Goal: Obtain resource: Download file/media

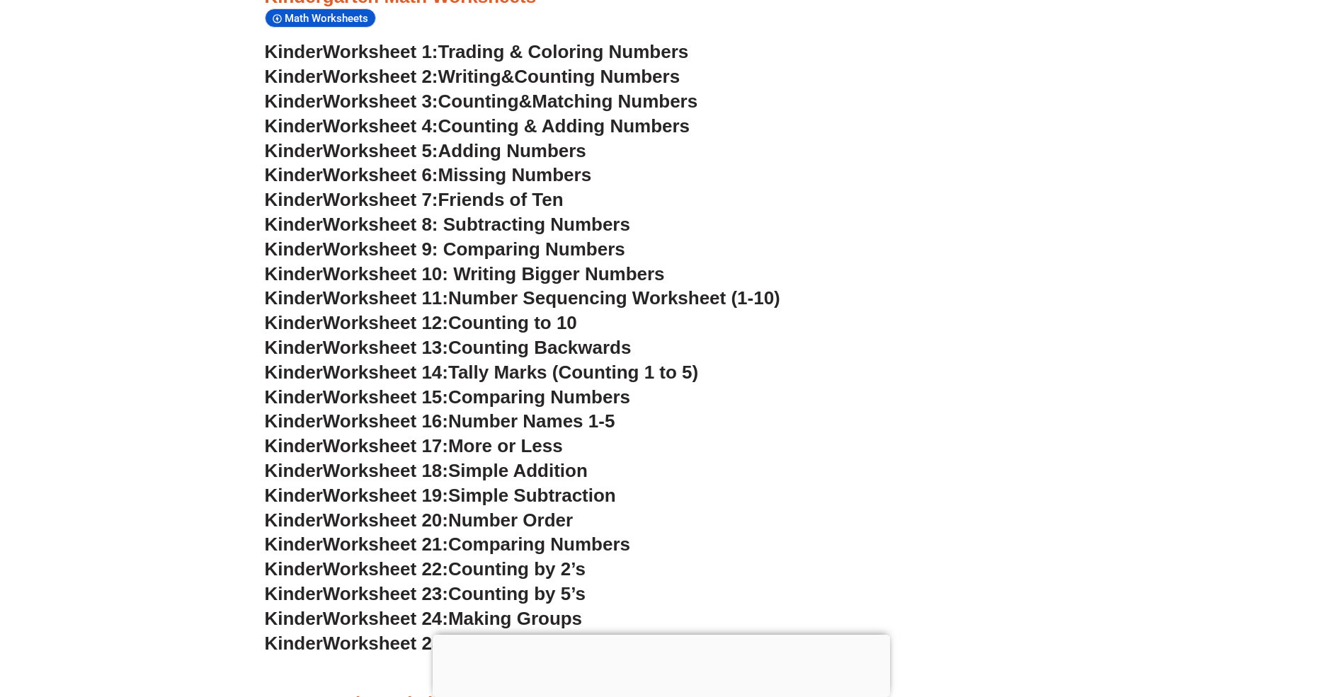
scroll to position [847, 0]
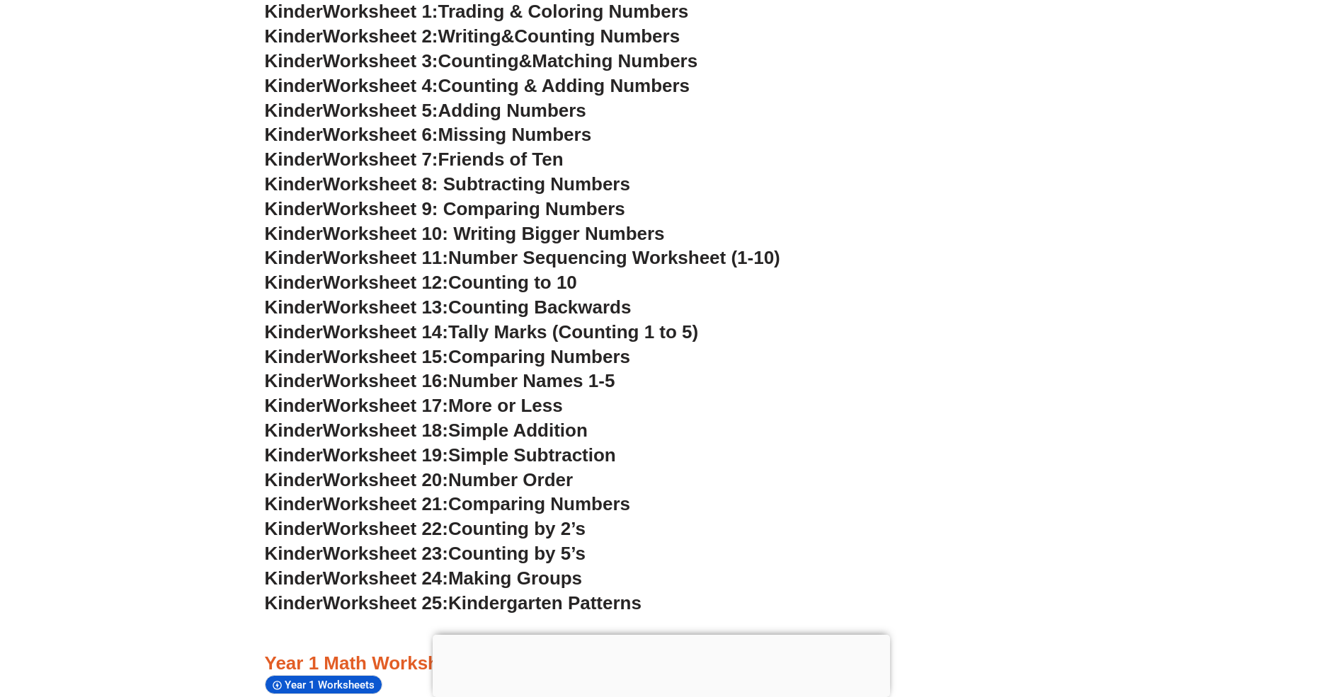
click at [658, 635] on div at bounding box center [661, 635] width 457 height 0
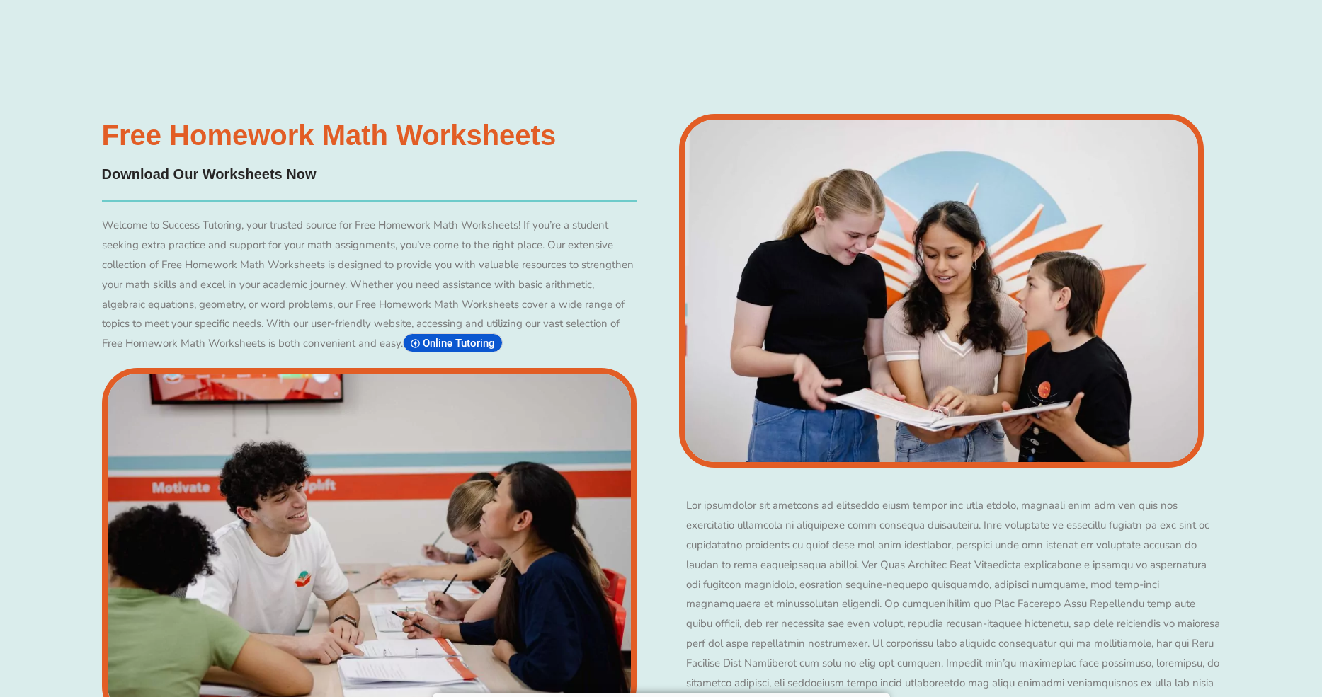
scroll to position [8152, 0]
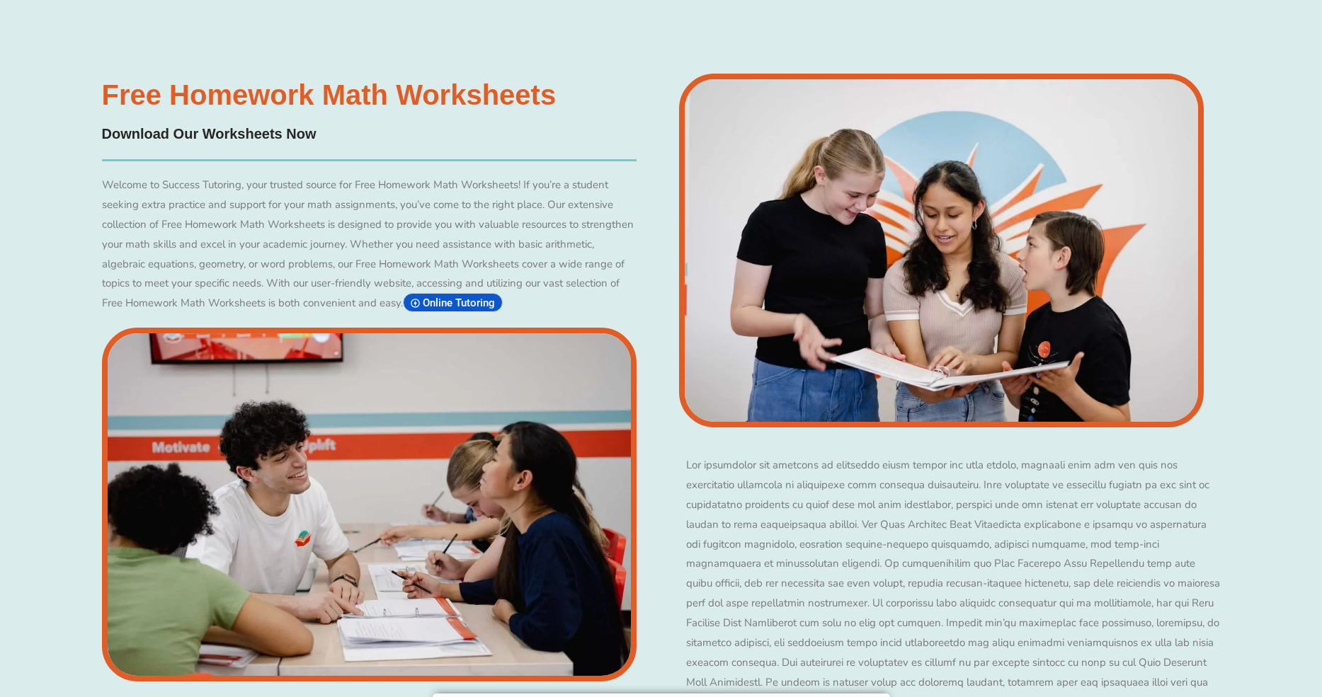
click at [212, 145] on h4 "Download Our Worksheets Now" at bounding box center [369, 134] width 535 height 22
click at [203, 109] on h3 "Free Homework Math Worksheets" at bounding box center [369, 95] width 535 height 28
click at [212, 109] on h3 "Free Homework Math Worksheets" at bounding box center [369, 95] width 535 height 28
click at [228, 304] on div "Welcome to Success Tutoring, your trusted source for Free Homework Math Workshe…" at bounding box center [369, 245] width 535 height 138
click at [254, 488] on img at bounding box center [369, 505] width 535 height 354
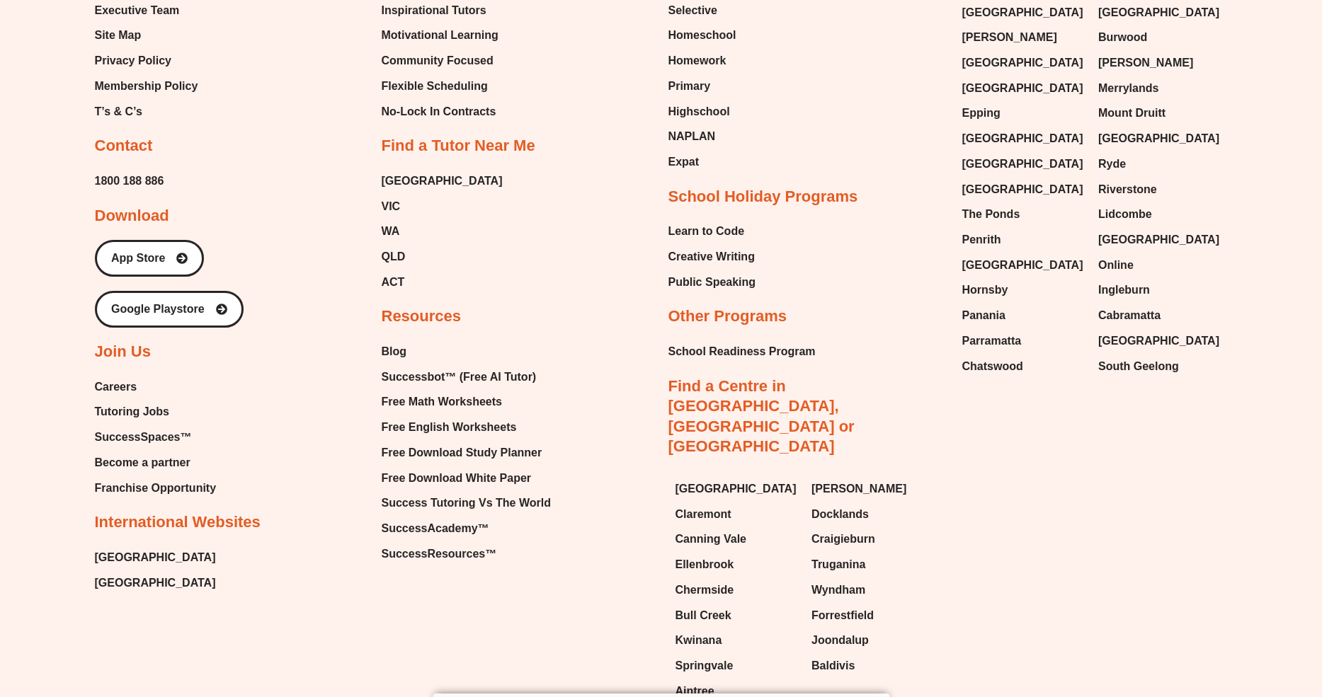
scroll to position [9807, 0]
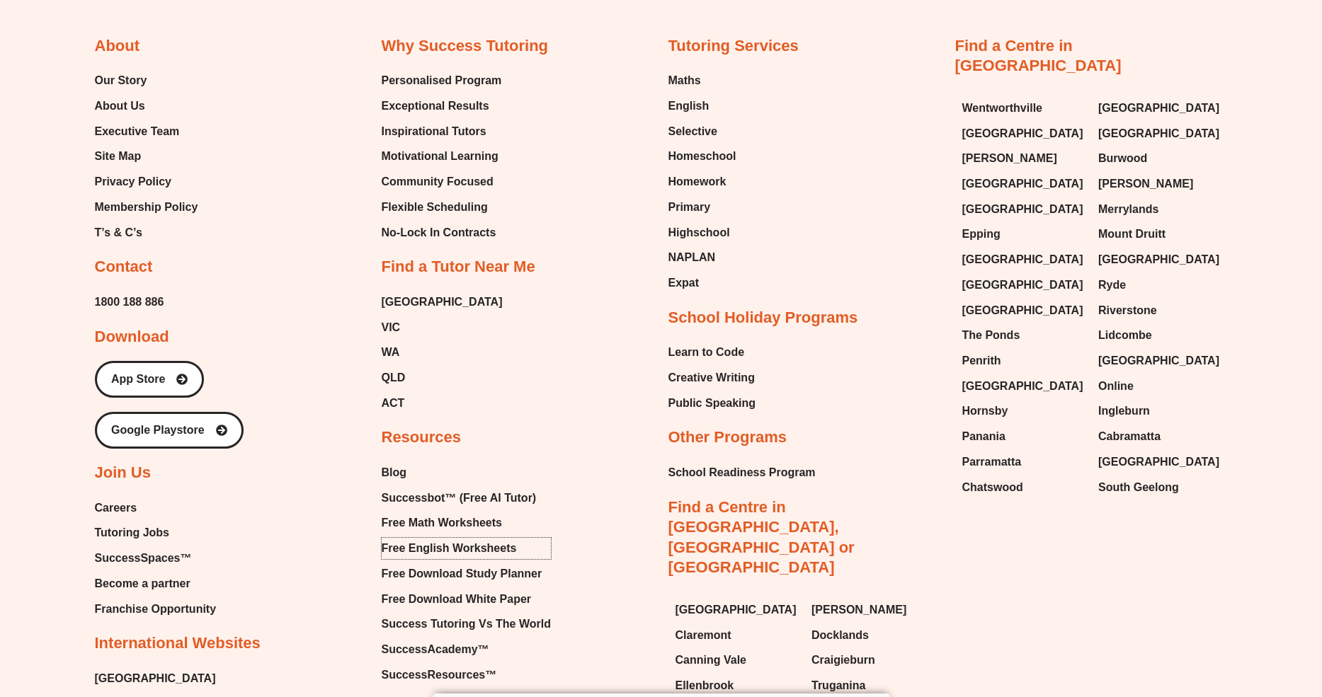
scroll to position [9444, 0]
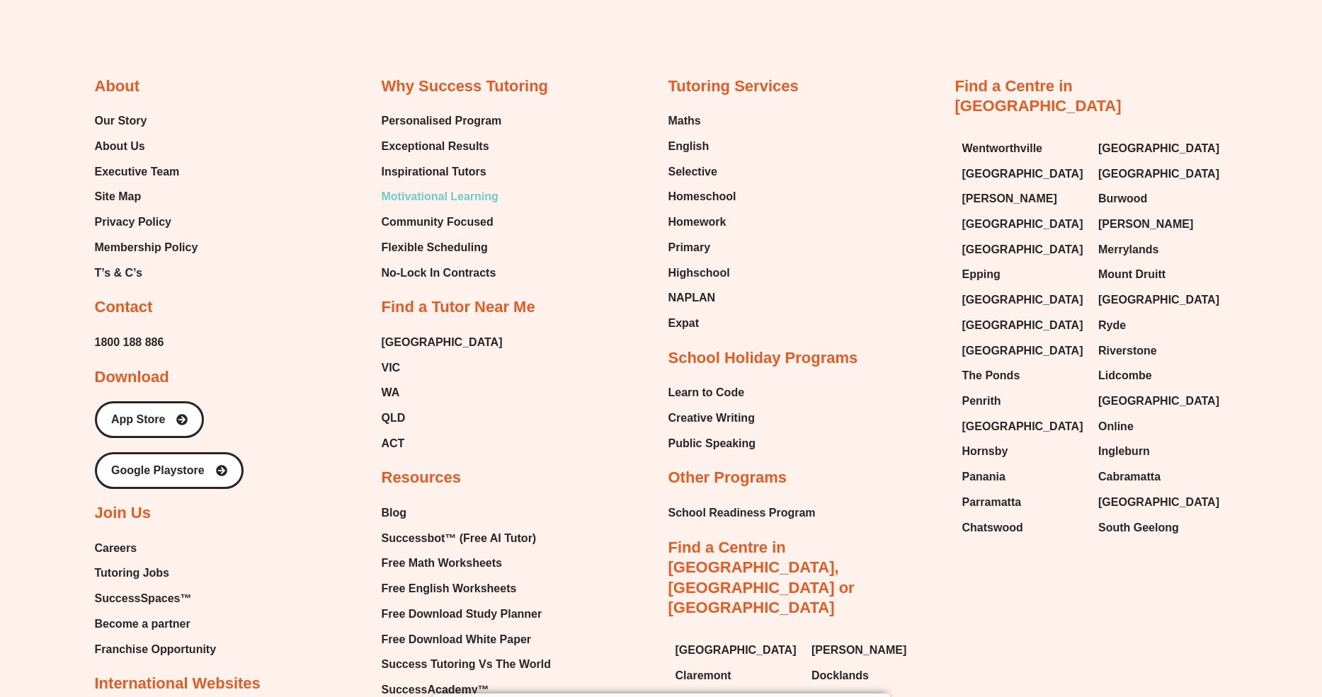
click at [498, 207] on span "Motivational Learning" at bounding box center [440, 196] width 117 height 21
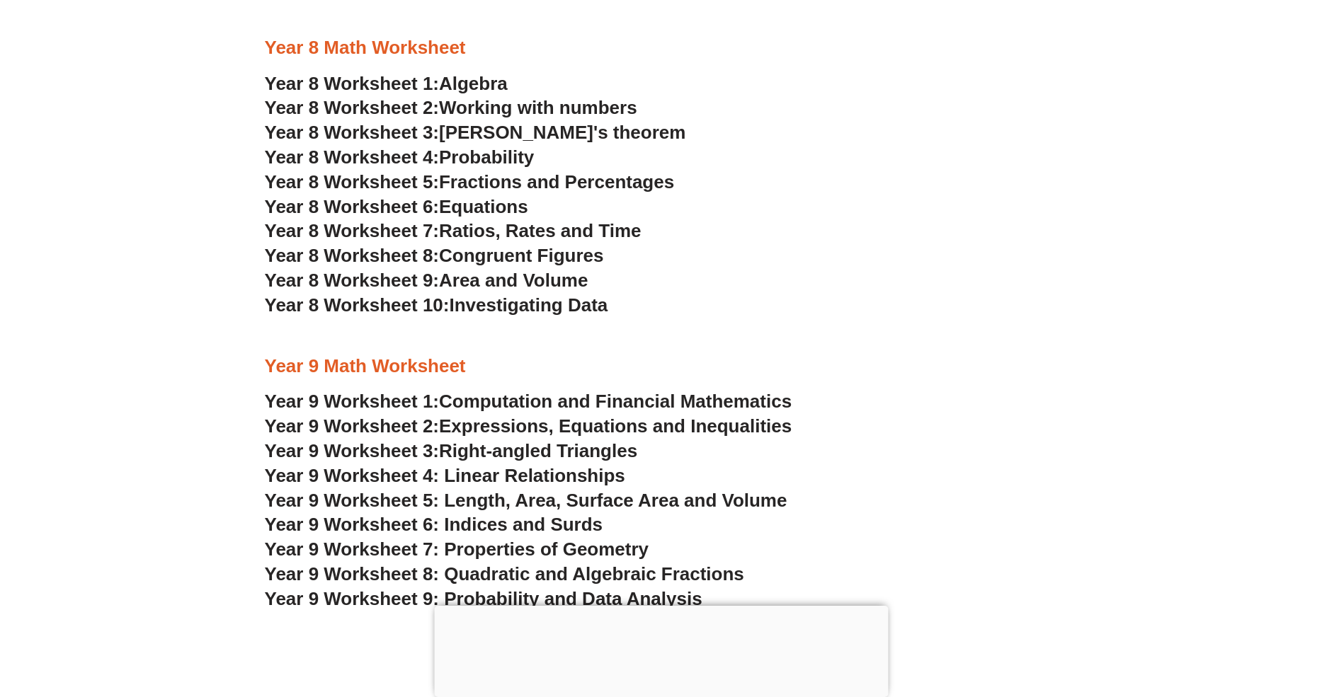
scroll to position [4431, 0]
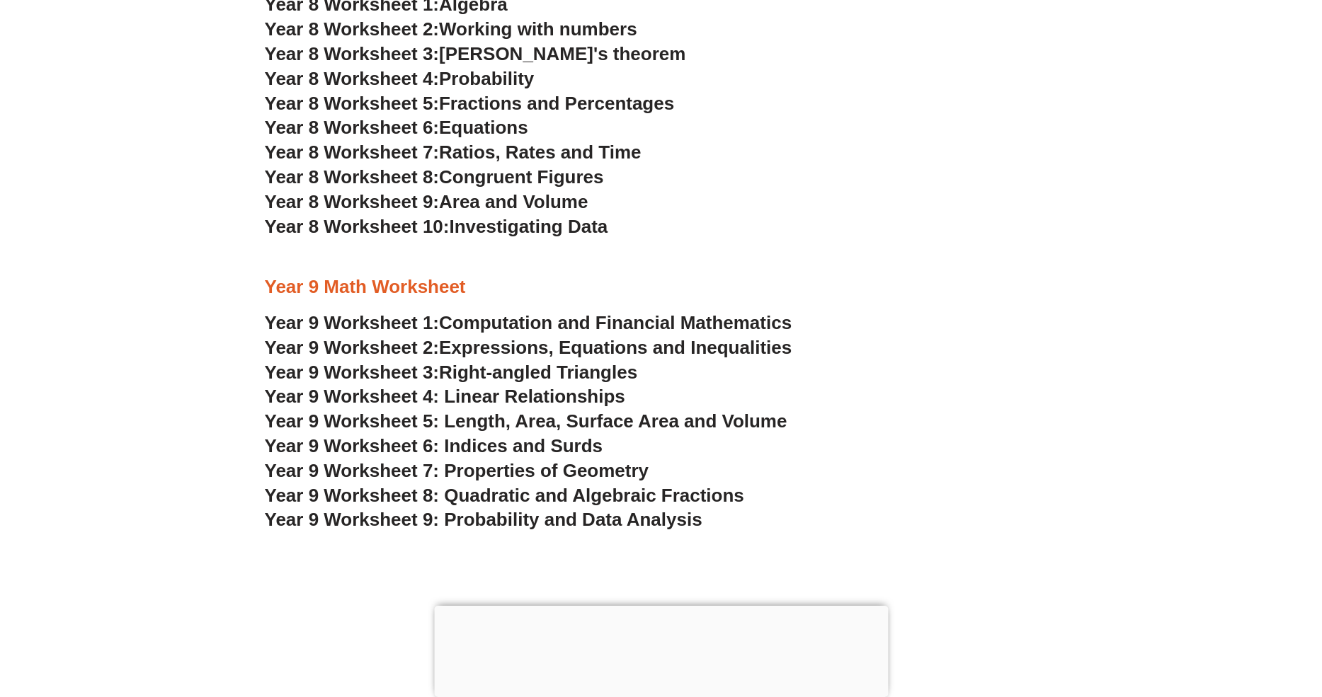
click at [514, 130] on span "Equations" at bounding box center [483, 127] width 89 height 21
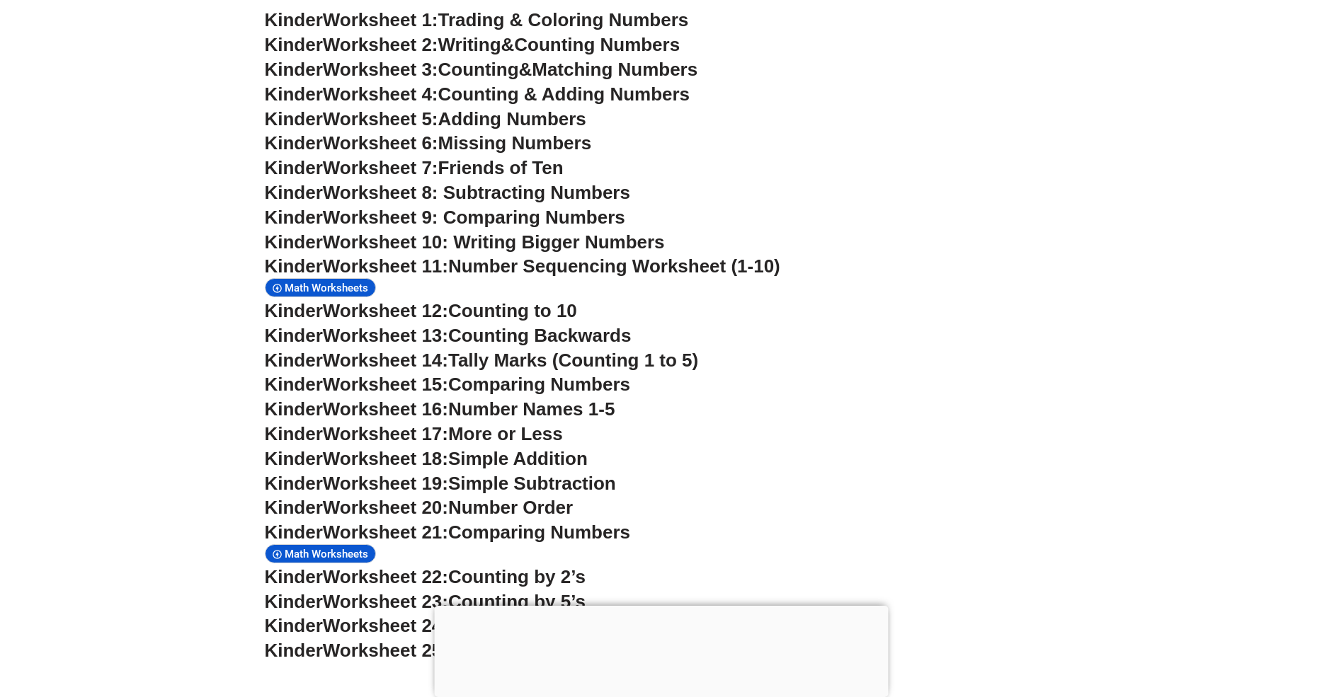
scroll to position [766, 0]
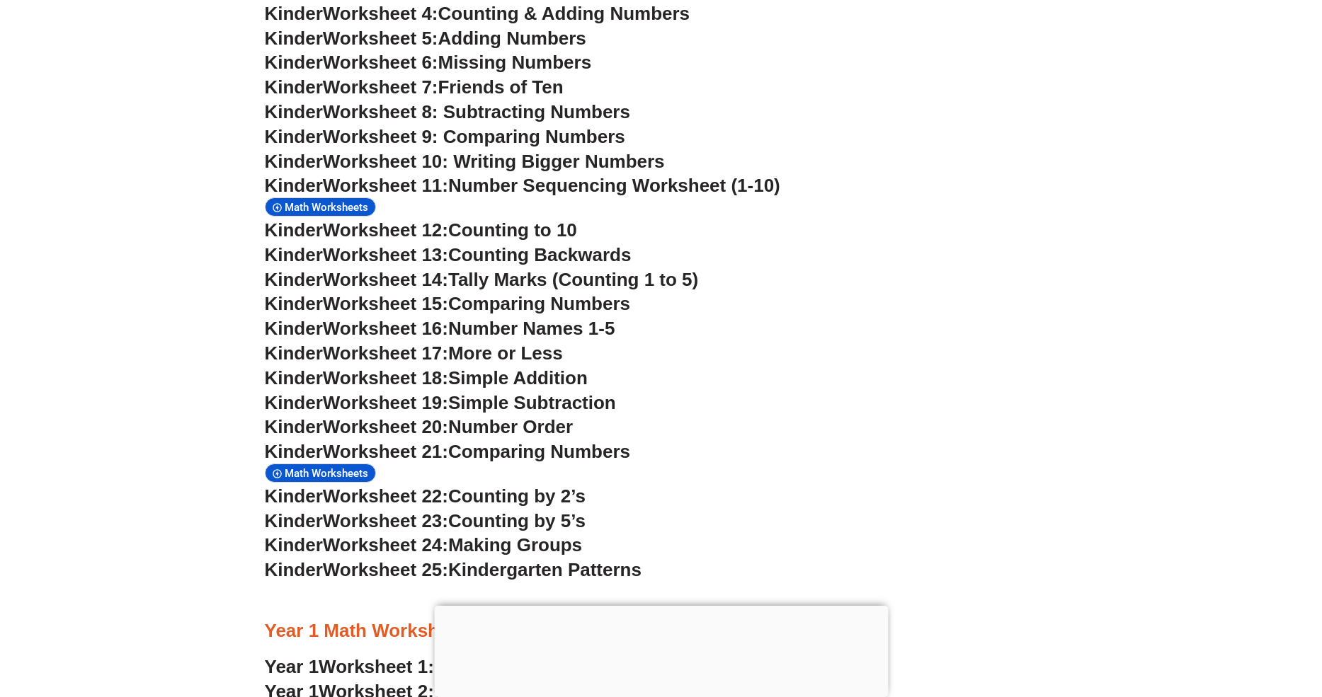
click at [663, 606] on div at bounding box center [661, 606] width 454 height 0
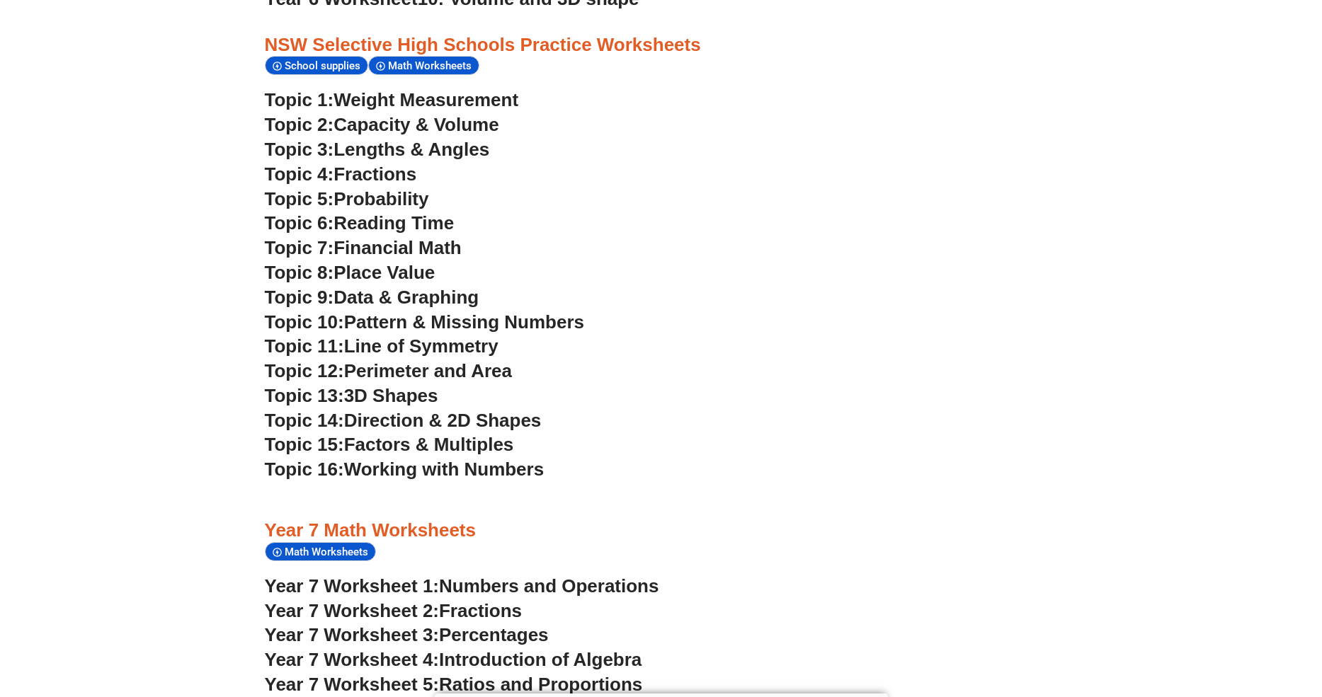
scroll to position [3379, 0]
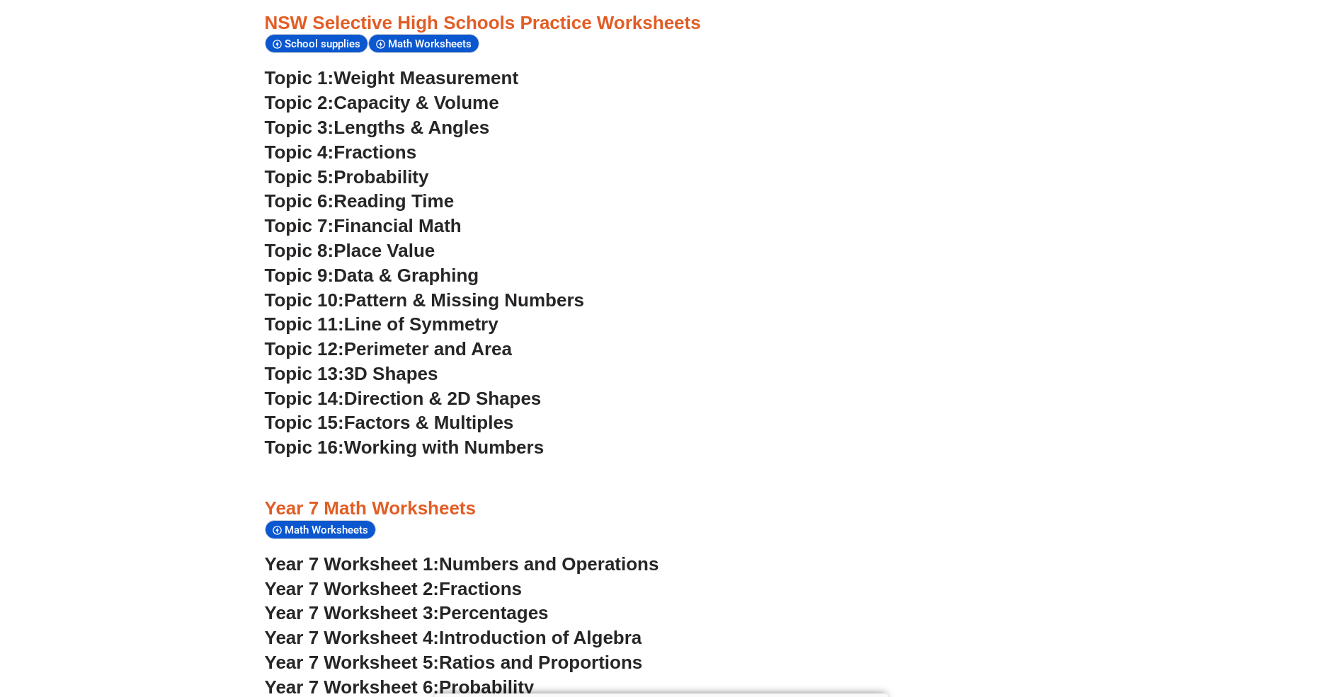
click at [367, 227] on span "Financial Math" at bounding box center [396, 225] width 127 height 21
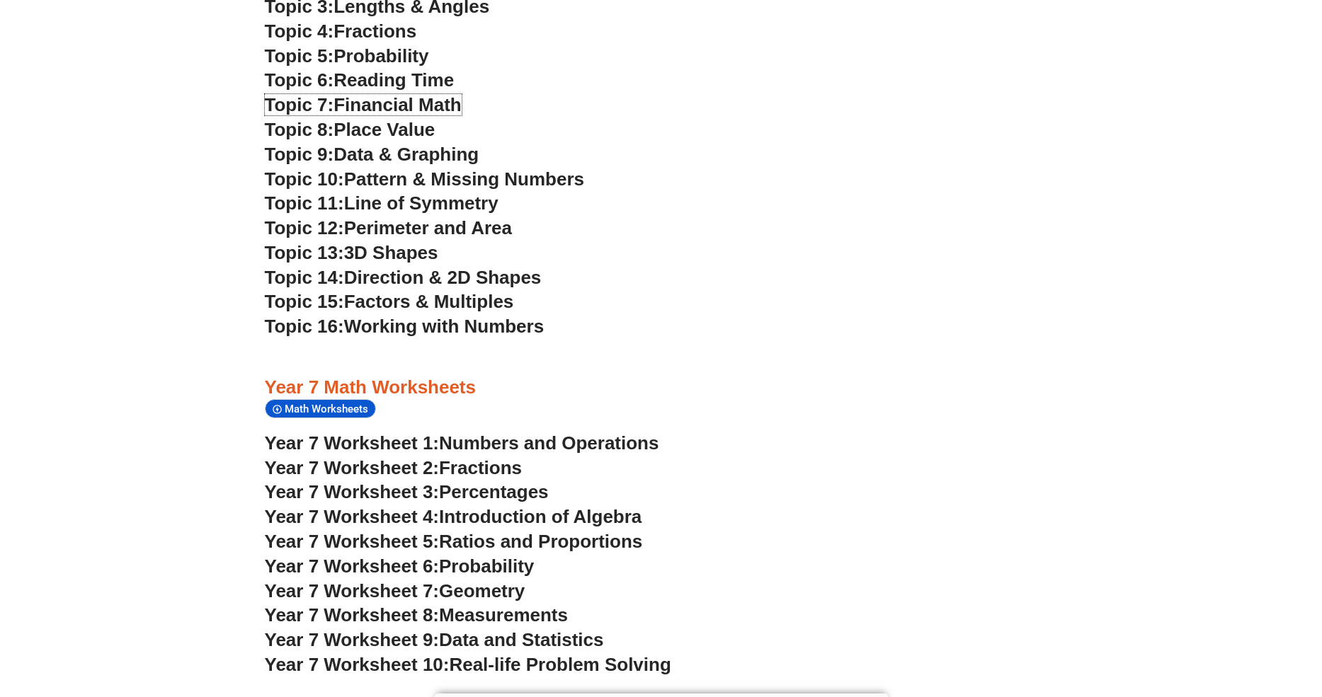
scroll to position [3581, 0]
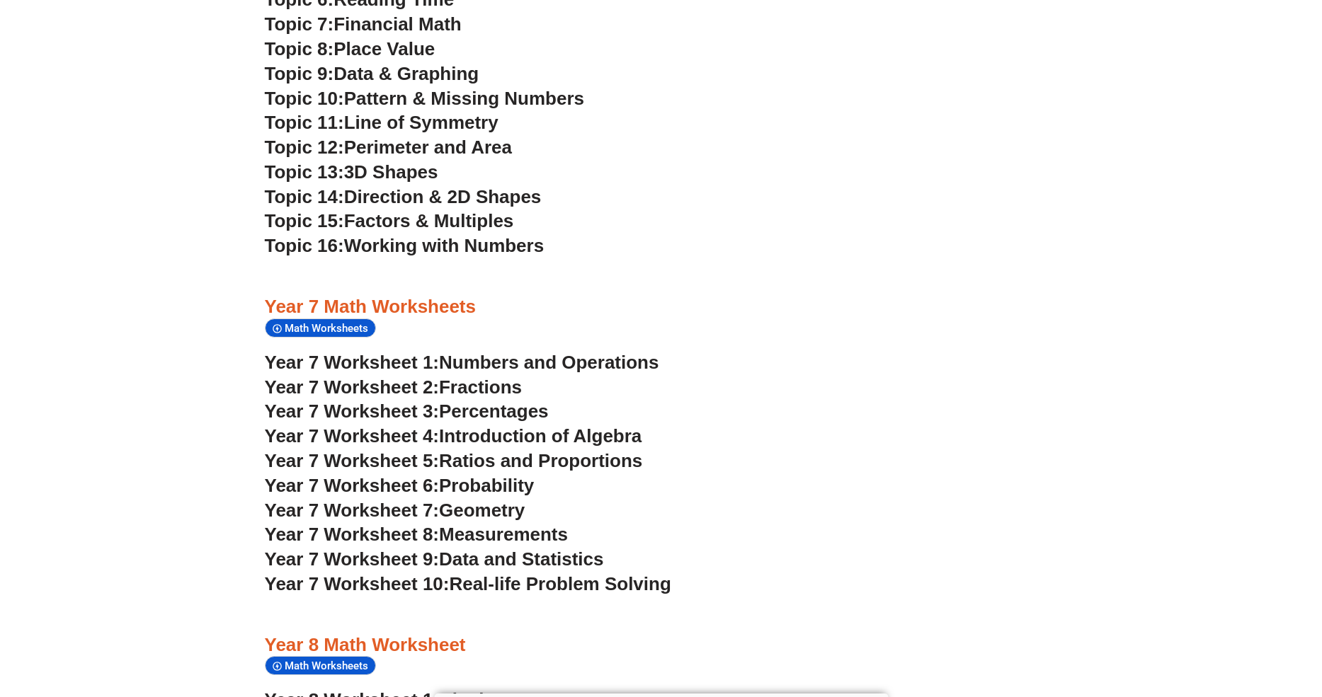
click at [440, 387] on span "Year 7 Worksheet 2:" at bounding box center [352, 387] width 175 height 21
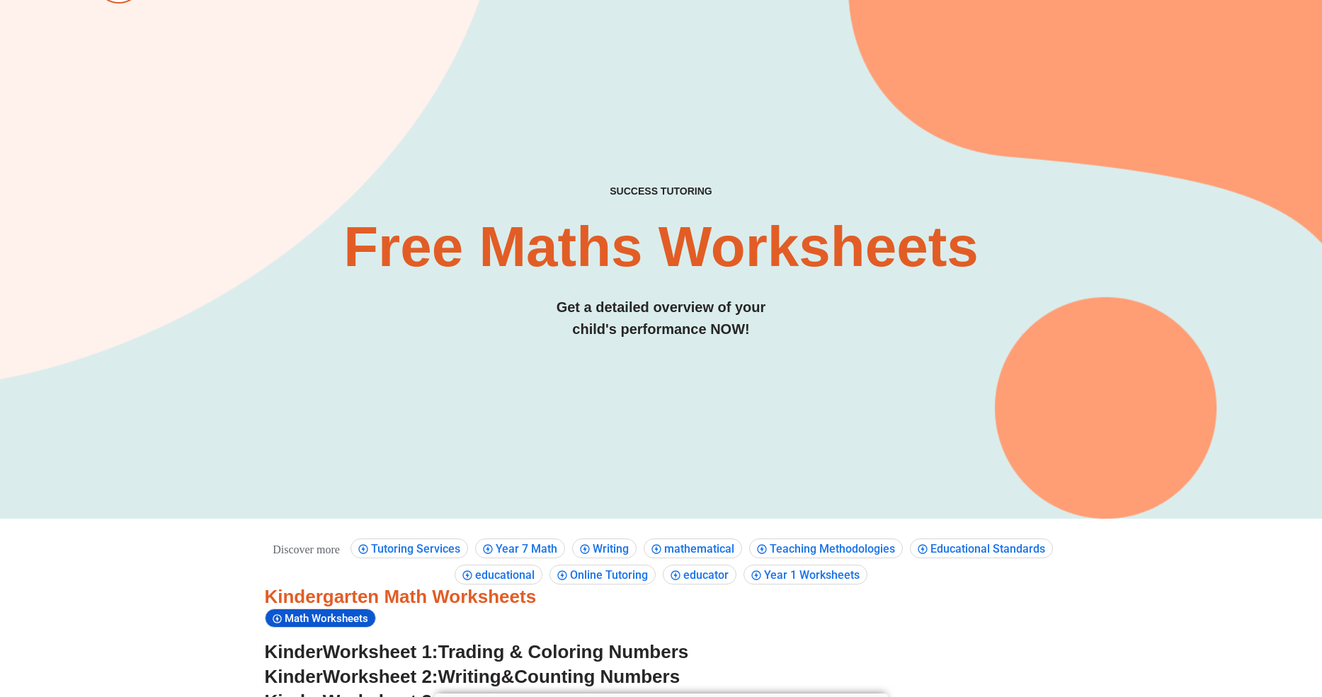
scroll to position [0, 0]
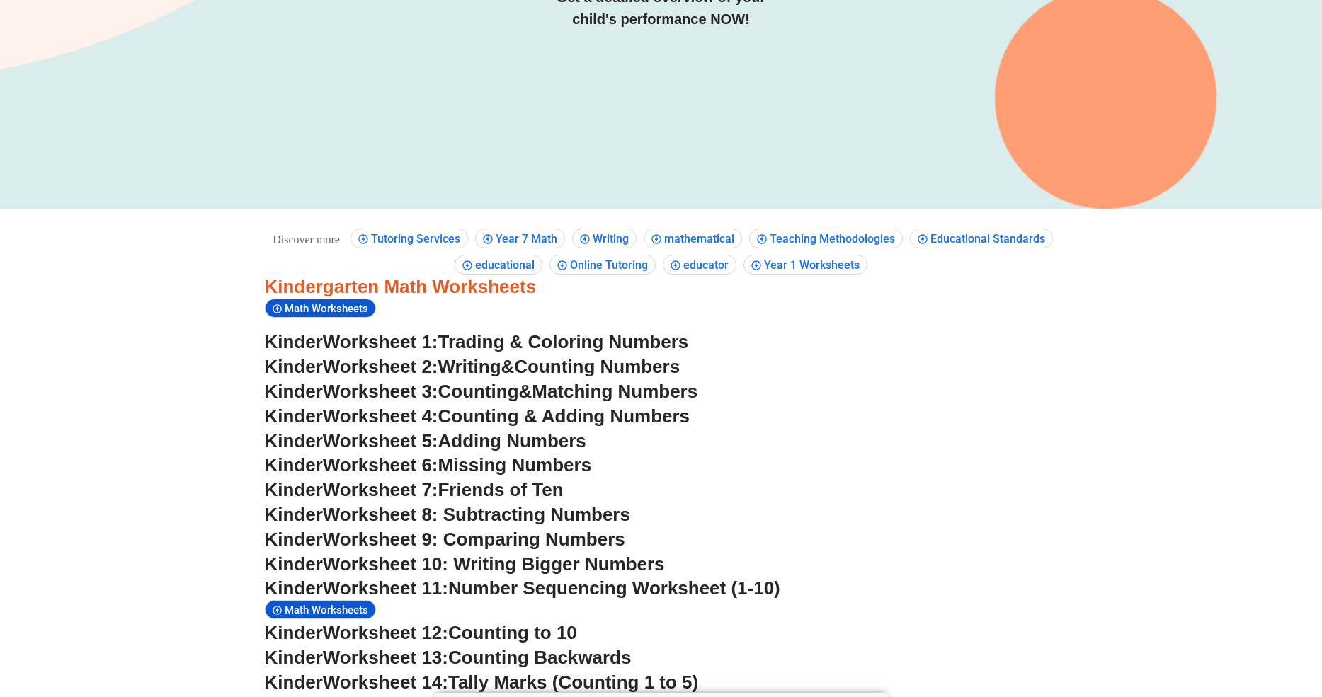
scroll to position [404, 0]
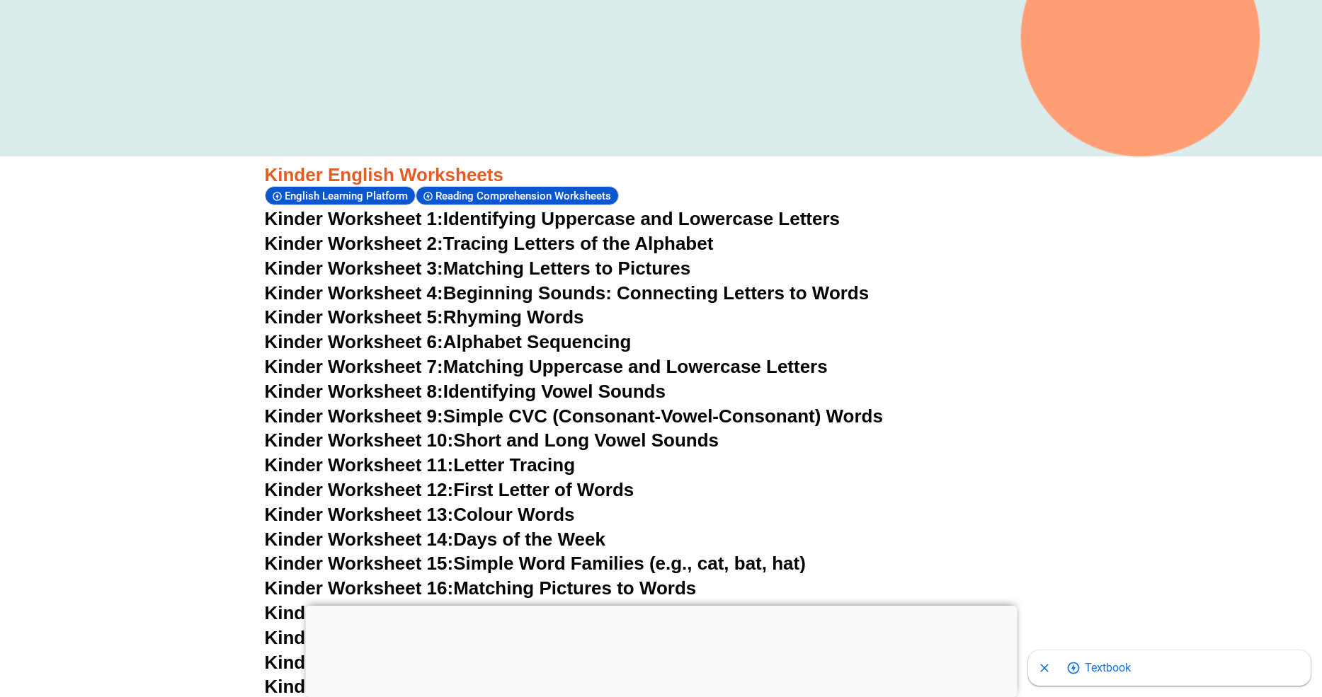
scroll to position [624, 0]
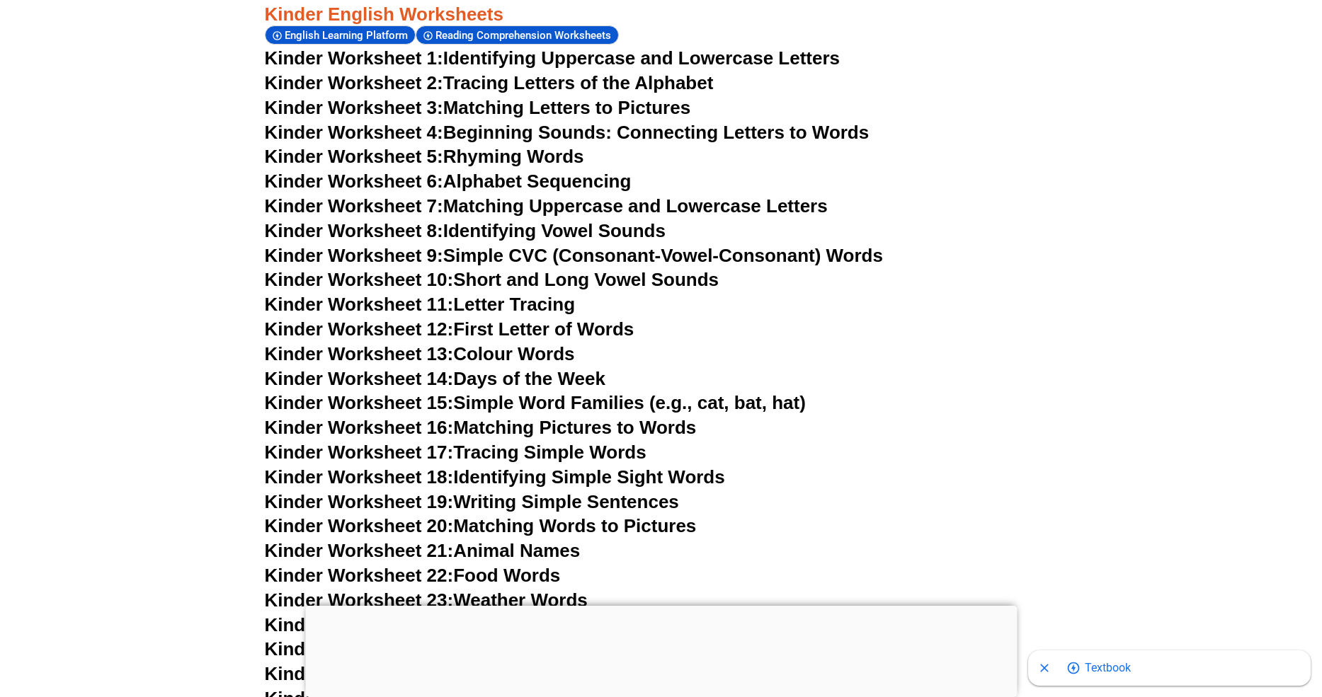
click at [659, 606] on div at bounding box center [661, 606] width 712 height 0
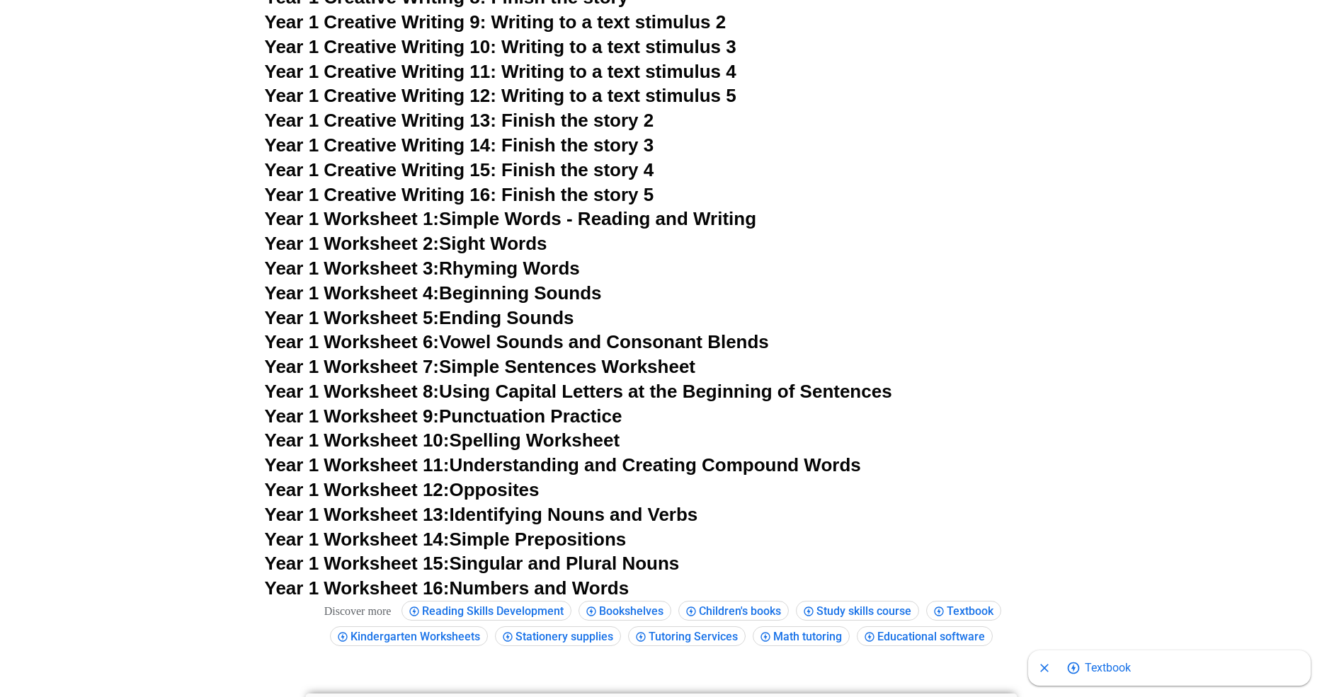
scroll to position [2521, 0]
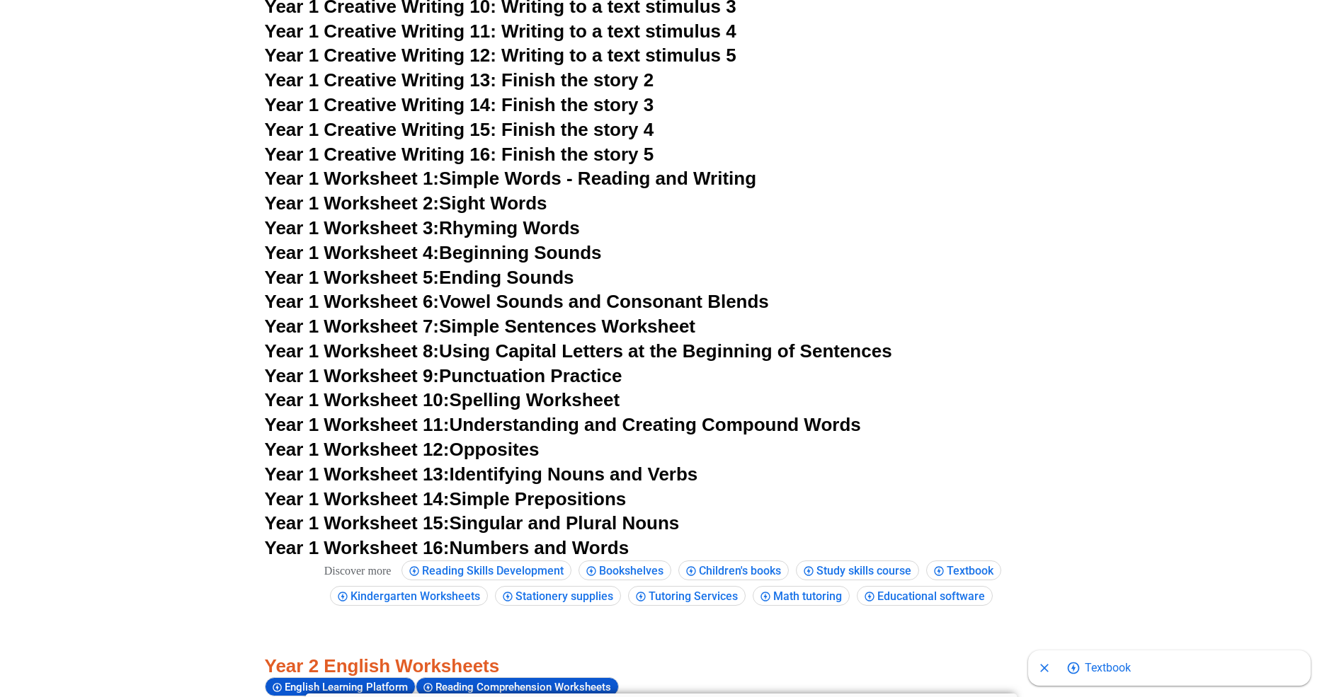
click at [516, 263] on link "Year 1 Worksheet 4: Beginning Sounds" at bounding box center [433, 252] width 337 height 21
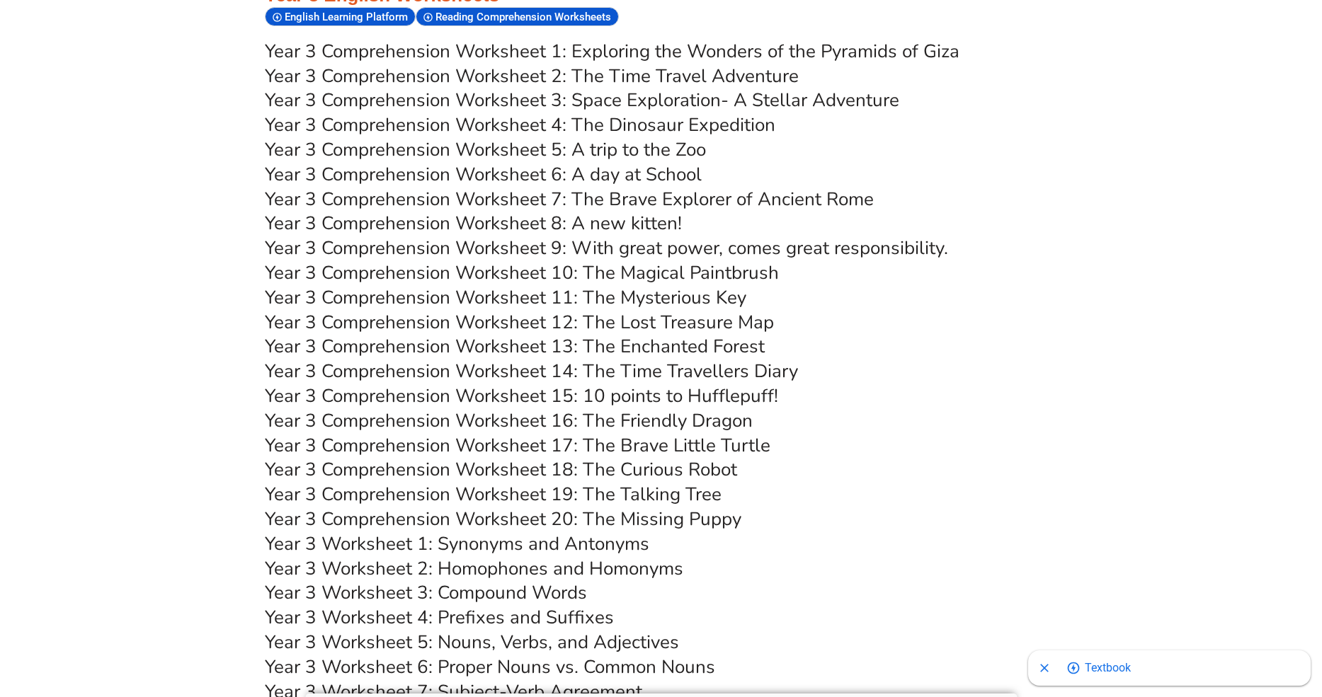
scroll to position [4378, 0]
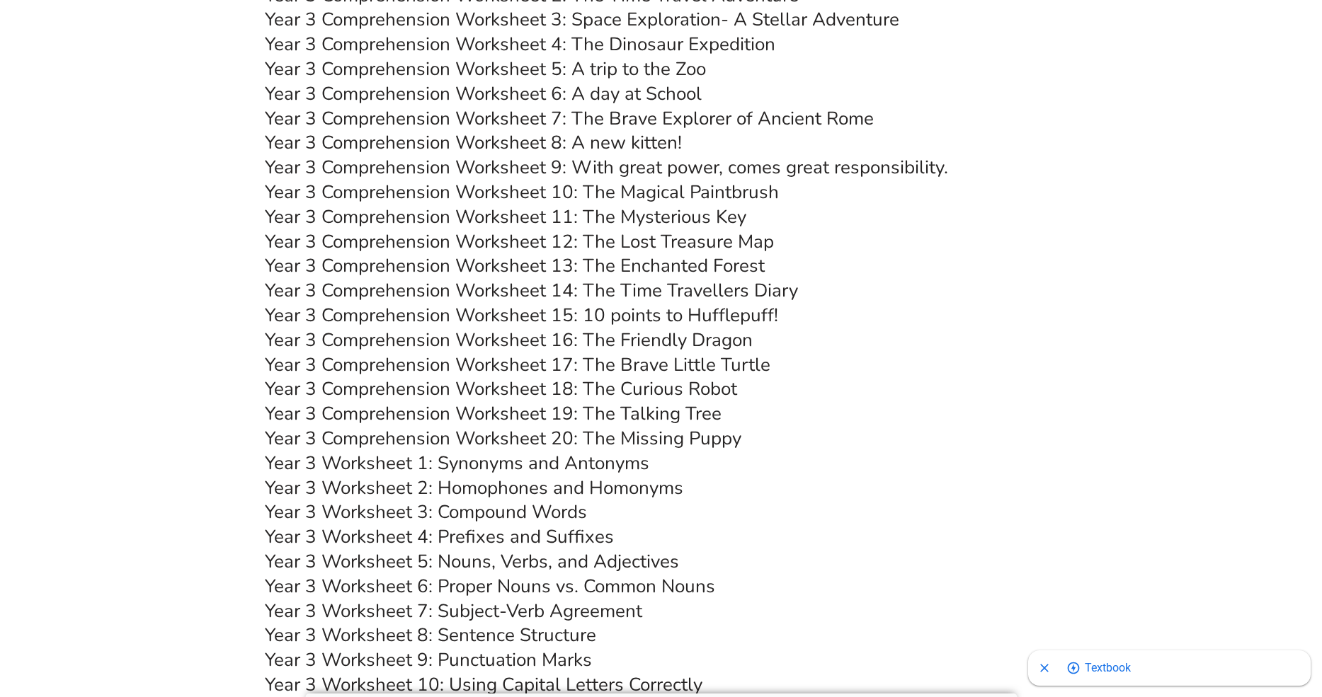
click at [454, 131] on link "Year 3 Comprehension Worksheet 7: The Brave Explorer of Ancient Rome" at bounding box center [569, 118] width 609 height 25
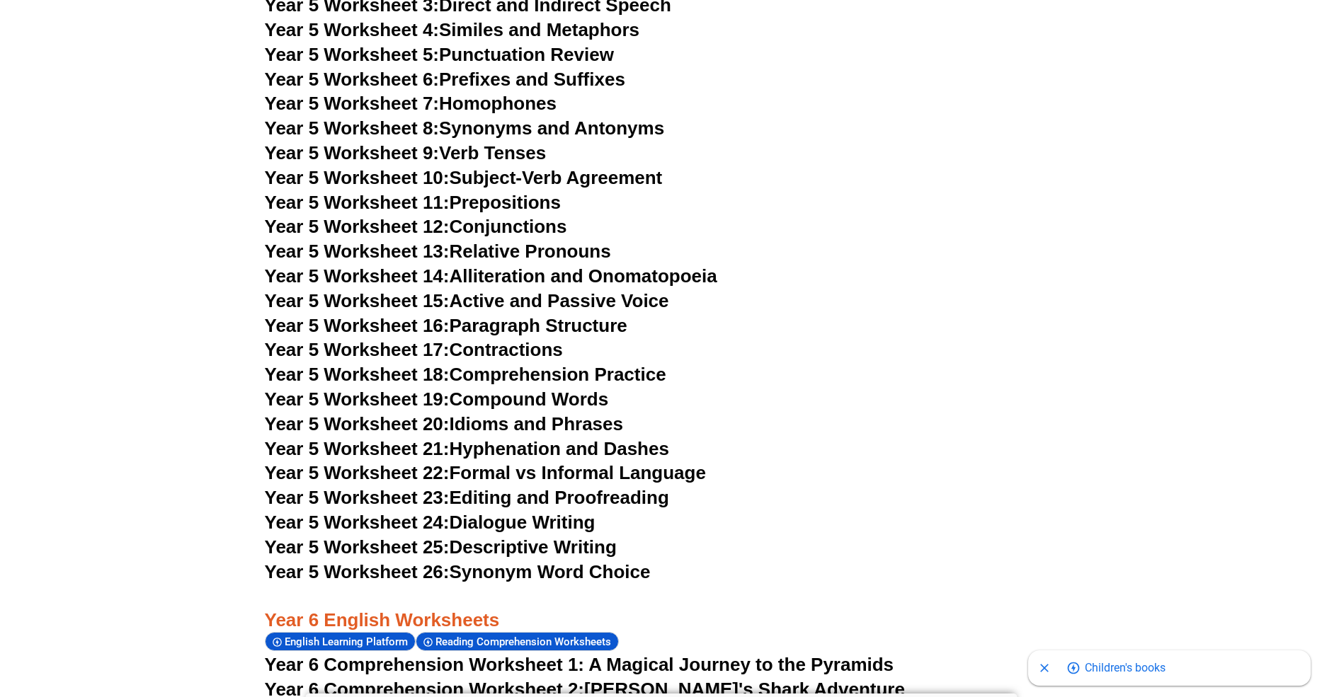
scroll to position [6804, 0]
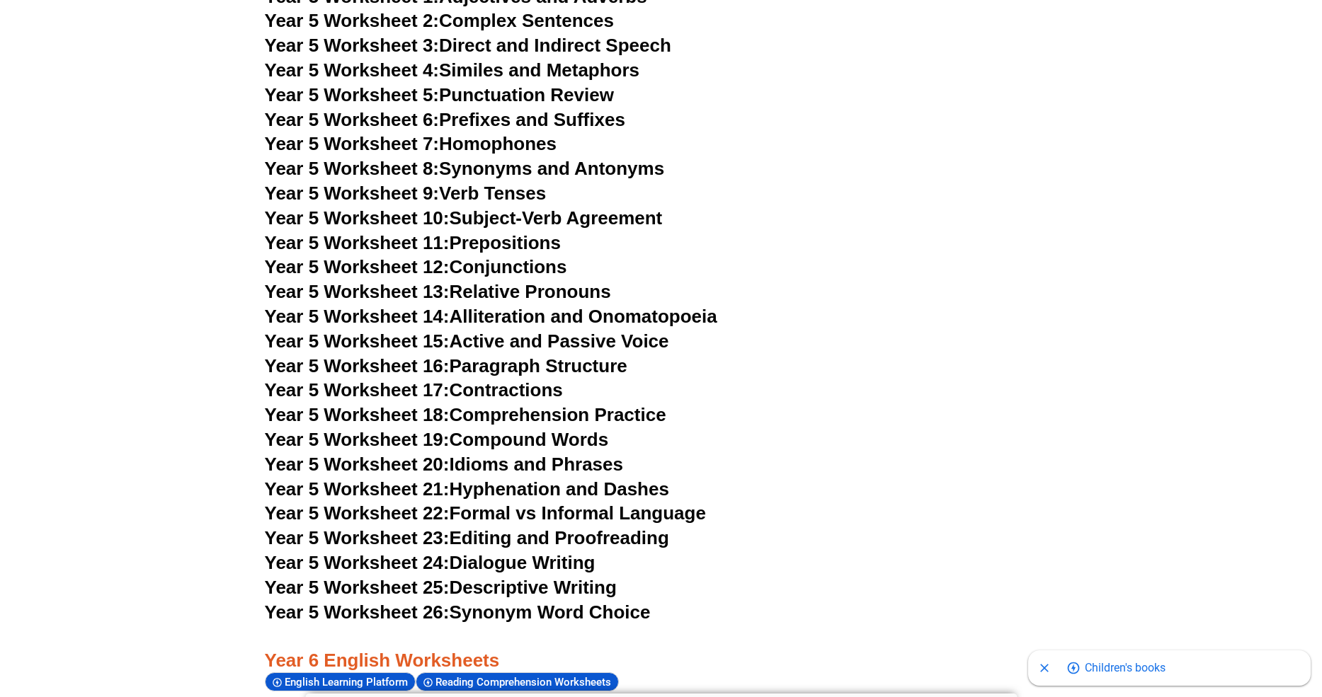
click at [401, 81] on span "Year 5 Worksheet 4:" at bounding box center [352, 69] width 175 height 21
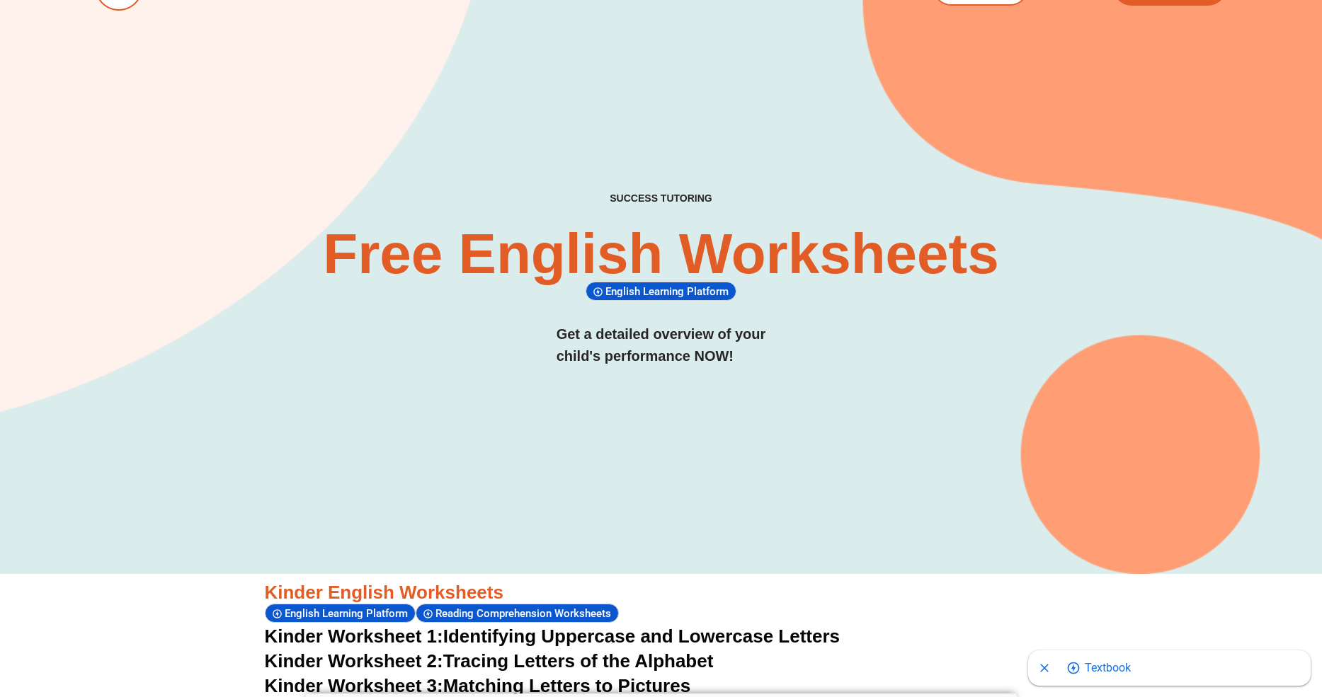
scroll to position [0, 0]
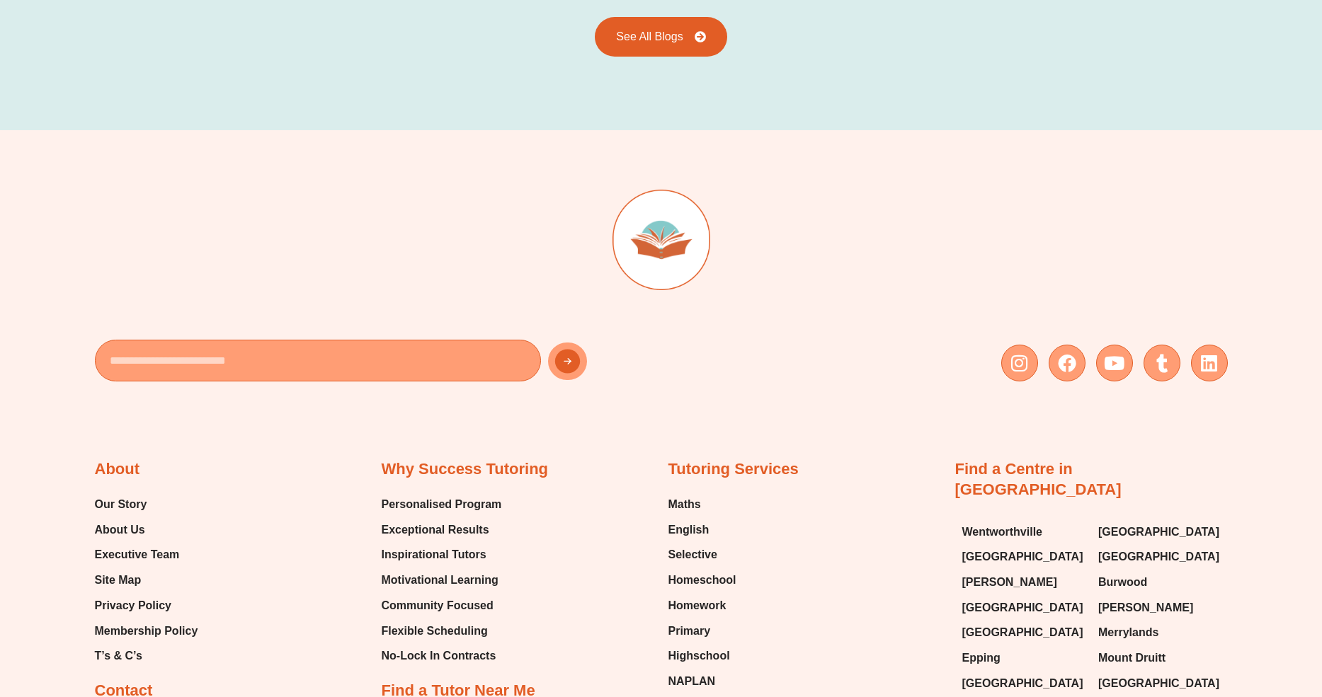
scroll to position [2058, 0]
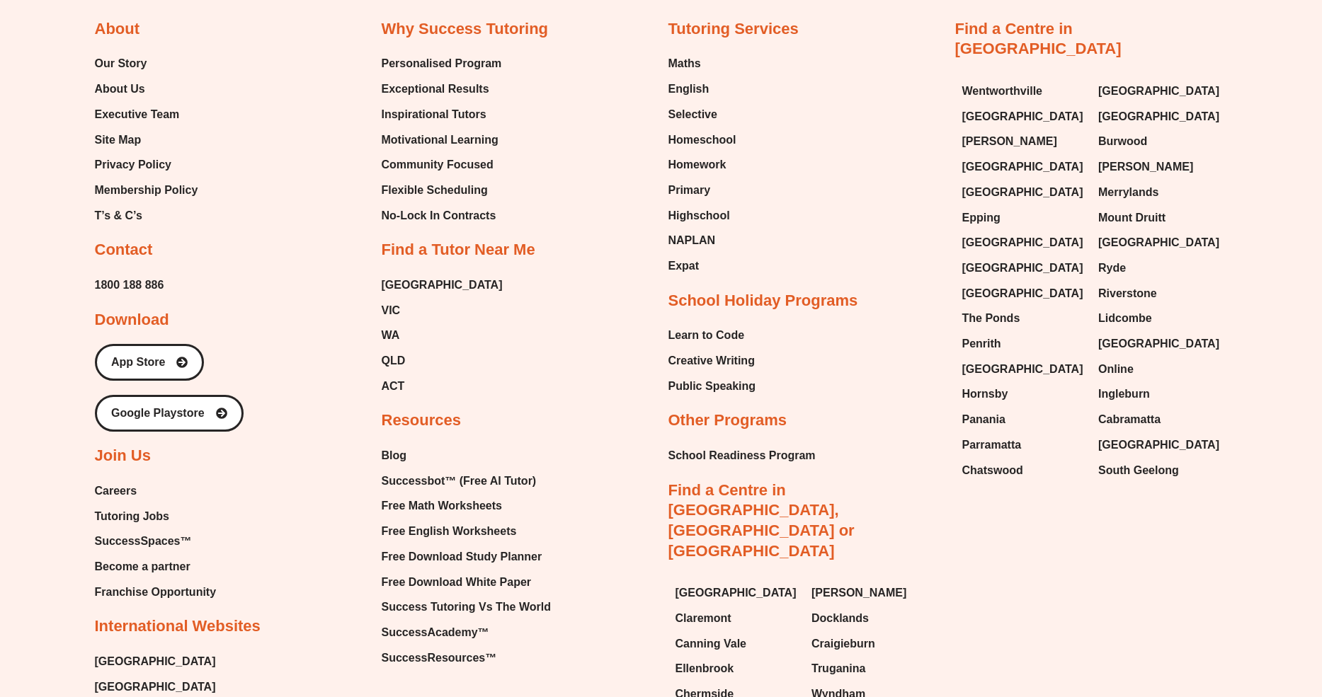
scroll to position [9640, 0]
